Goal: Navigation & Orientation: Find specific page/section

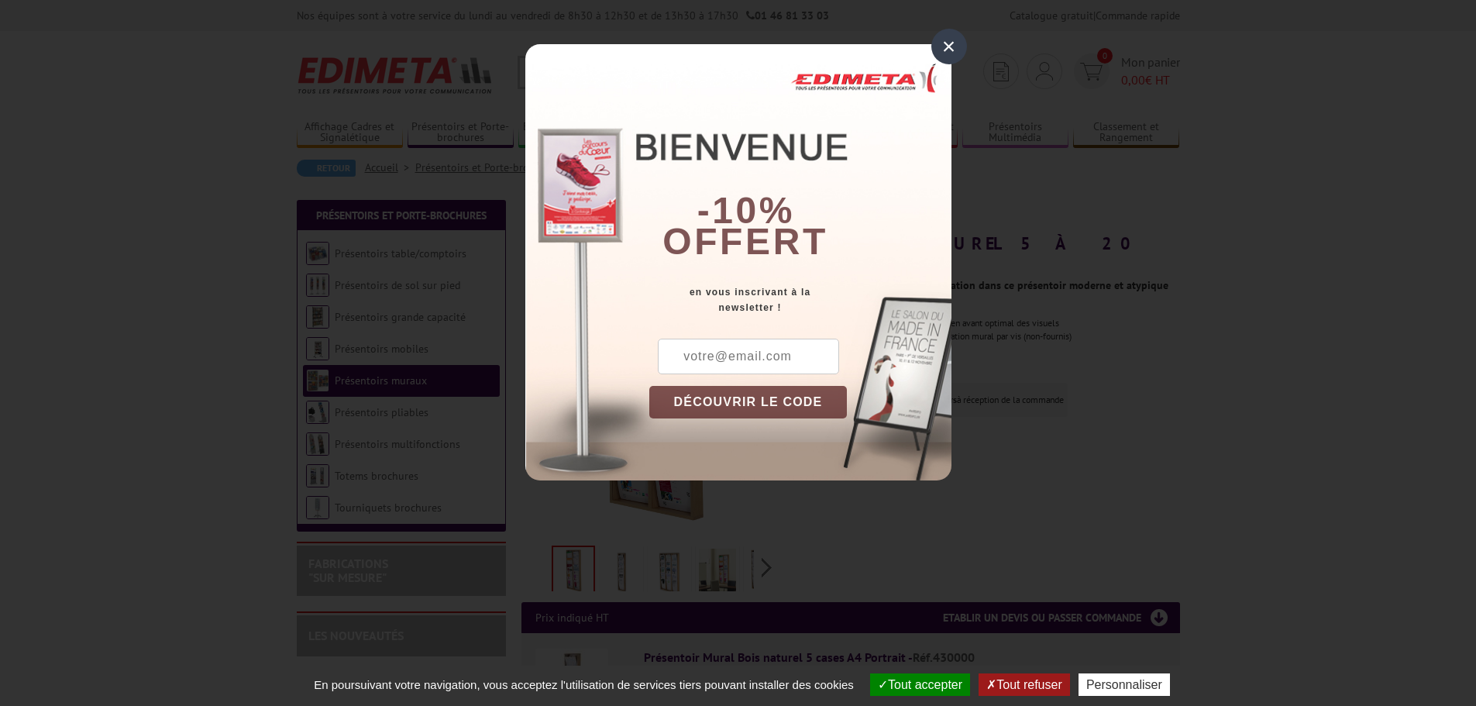
click at [967, 50] on div "× -10% offert en vous inscrivant à la newsletter ! DÉCOUVRIR LE CODE Copier le …" at bounding box center [738, 252] width 1476 height 504
click at [950, 53] on div "×" at bounding box center [950, 47] width 36 height 36
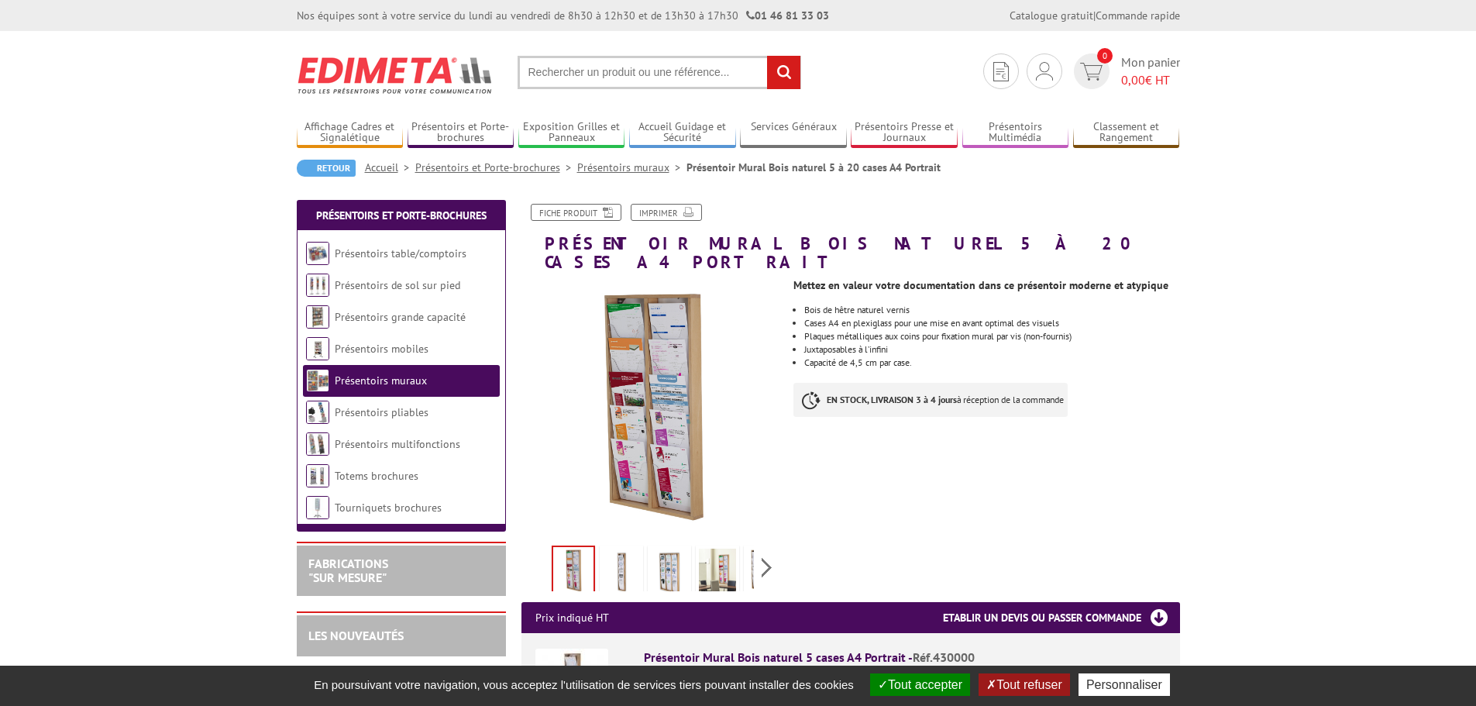
click at [770, 554] on div "Previous Next" at bounding box center [652, 567] width 261 height 54
click at [733, 551] on img at bounding box center [730, 573] width 37 height 48
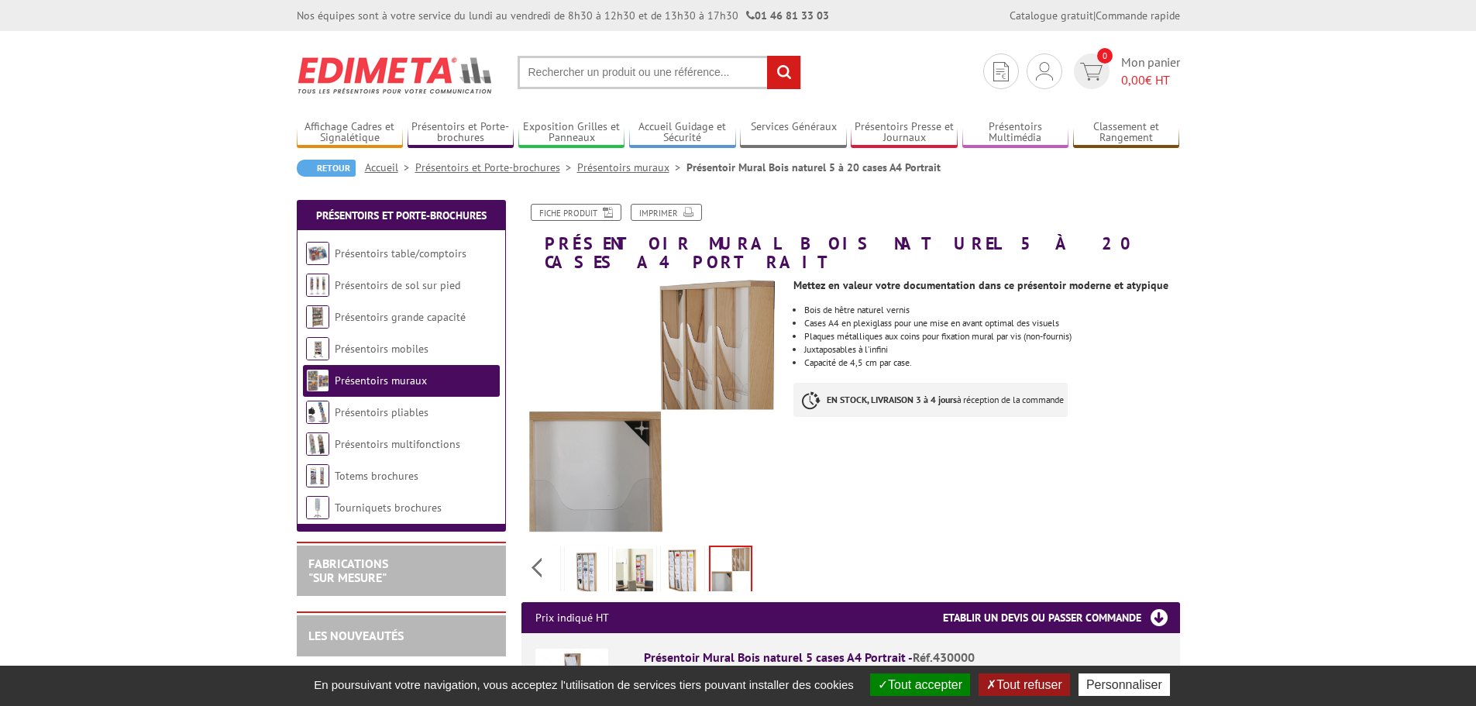
click at [657, 551] on li at bounding box center [635, 567] width 48 height 48
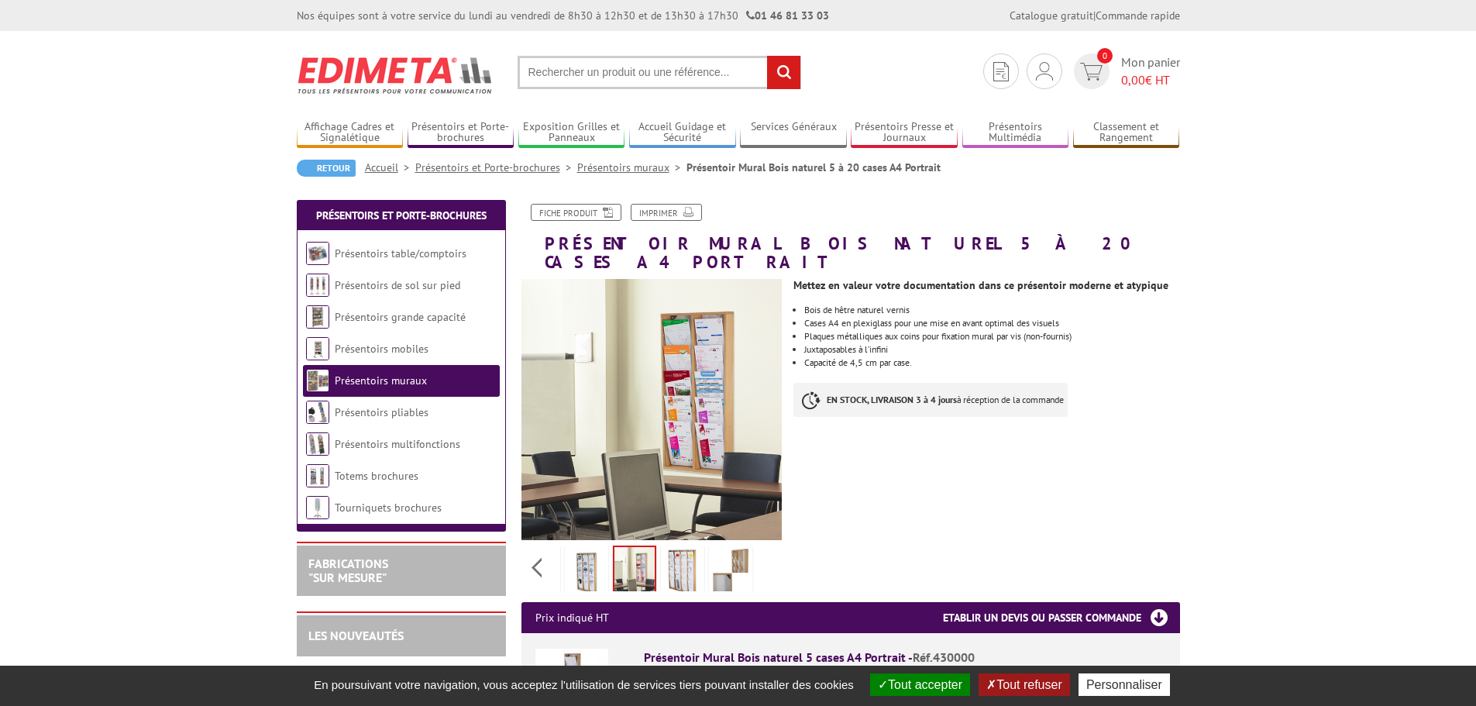
click at [739, 556] on img at bounding box center [730, 573] width 37 height 48
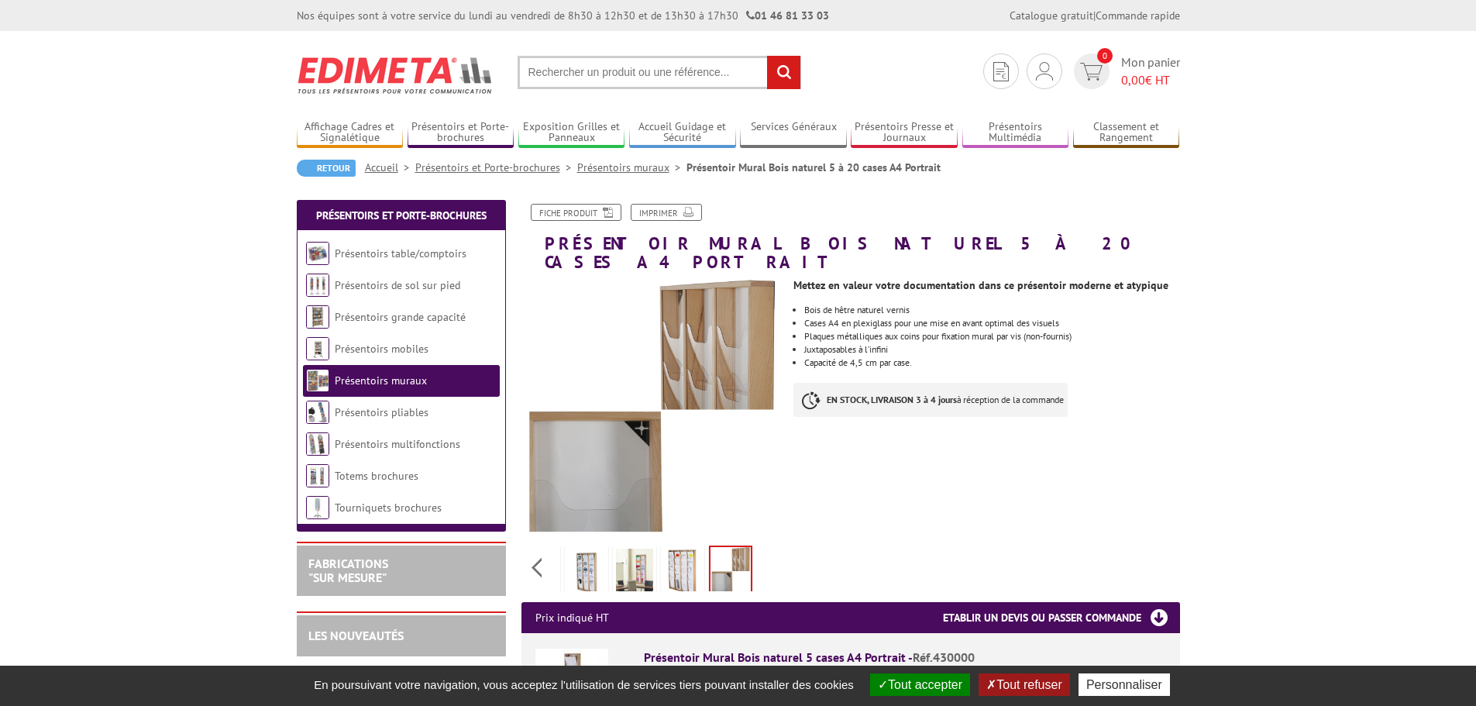
click at [679, 556] on img at bounding box center [682, 573] width 37 height 48
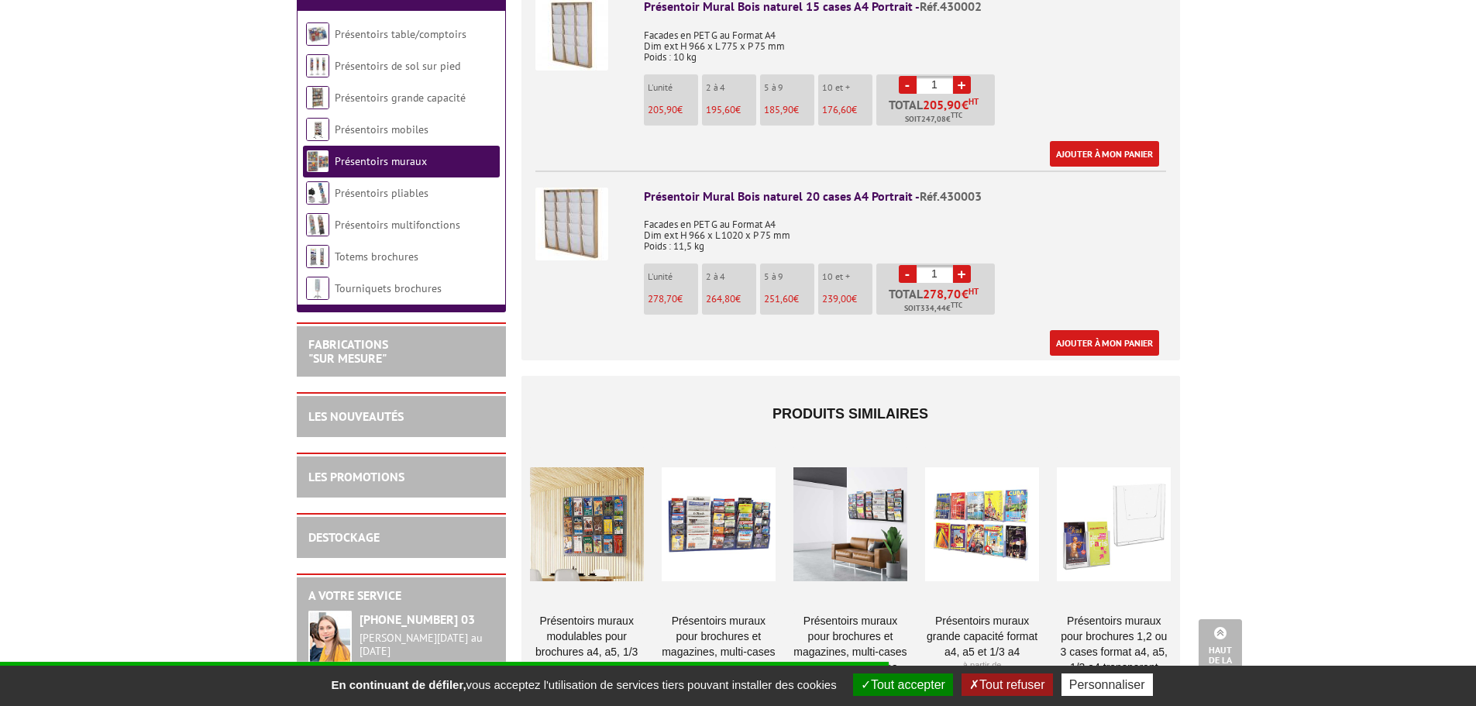
scroll to position [1007, 0]
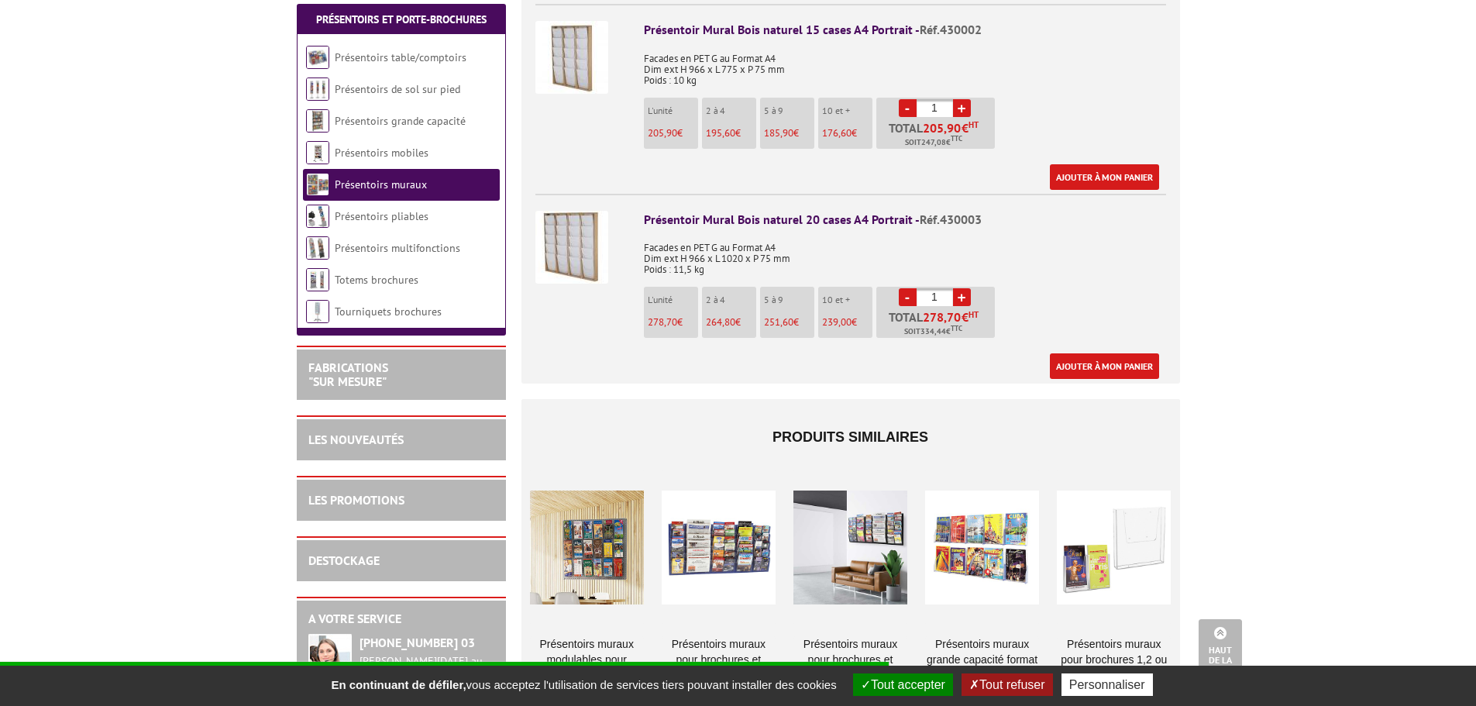
click at [866, 503] on div at bounding box center [851, 547] width 114 height 155
